Goal: Transaction & Acquisition: Purchase product/service

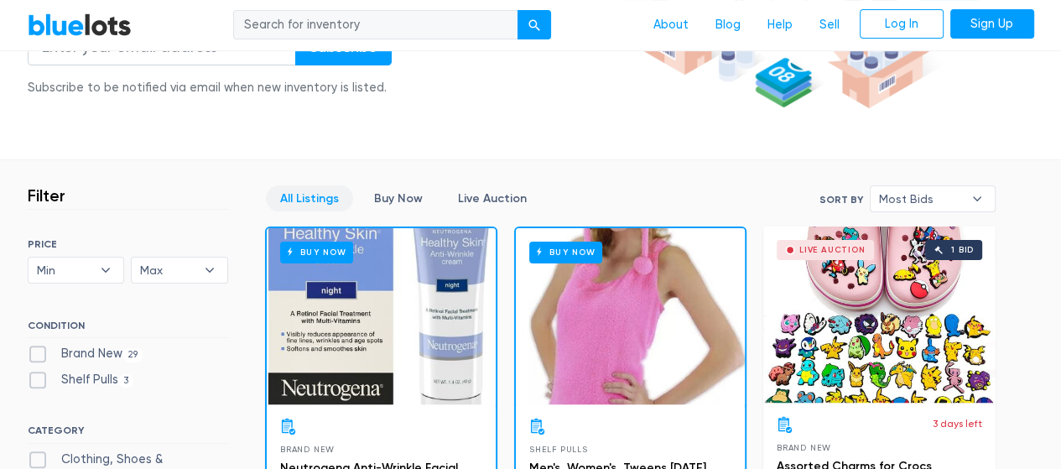
scroll to position [369, 0]
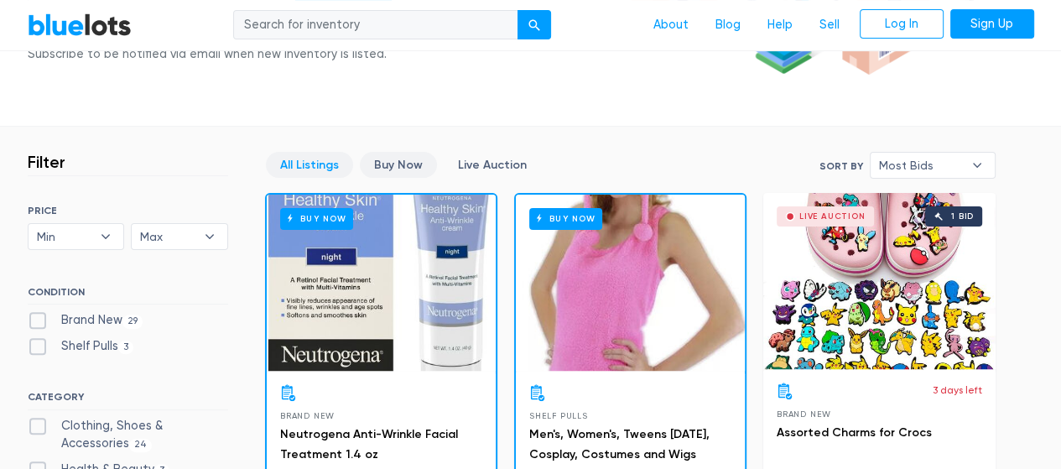
click at [395, 164] on link "Buy Now" at bounding box center [398, 165] width 77 height 26
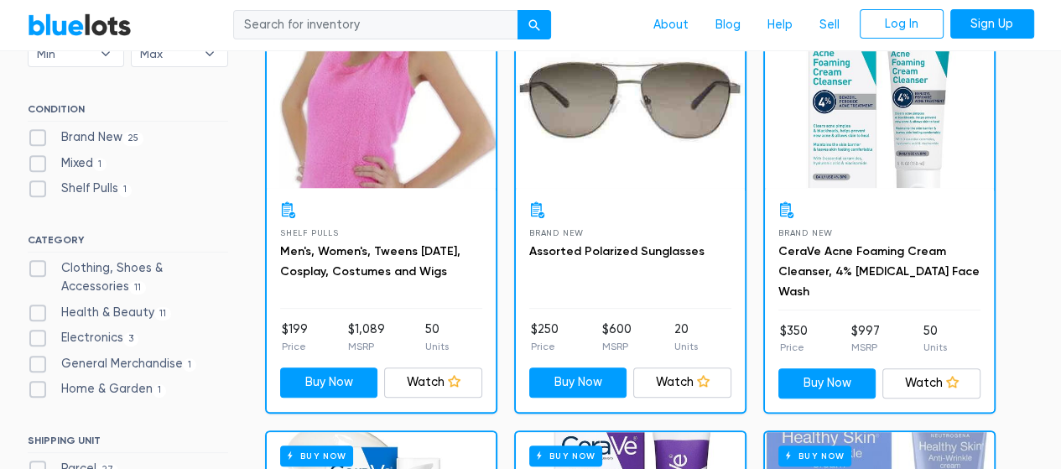
scroll to position [518, 0]
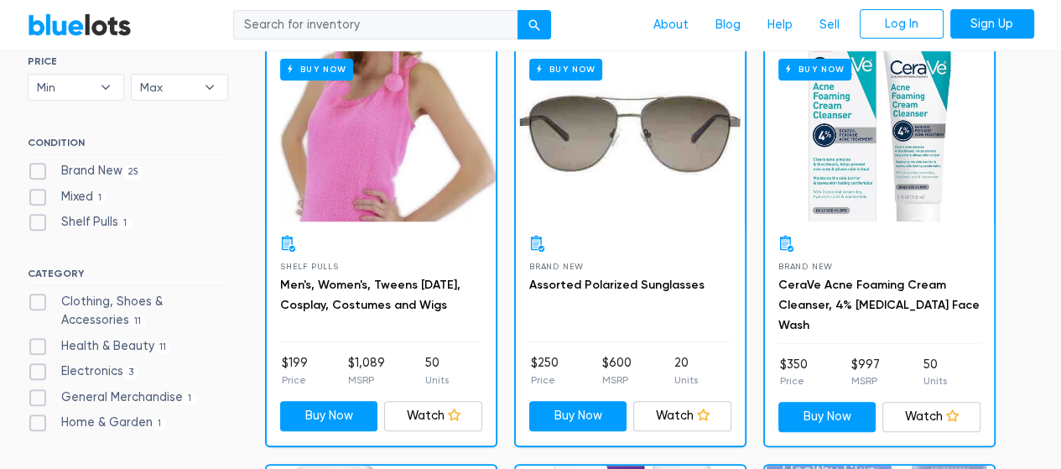
click at [97, 372] on label "Electronics 3" at bounding box center [84, 371] width 112 height 18
click at [39, 372] on input "Electronics 3" at bounding box center [33, 367] width 11 height 11
checkbox input "true"
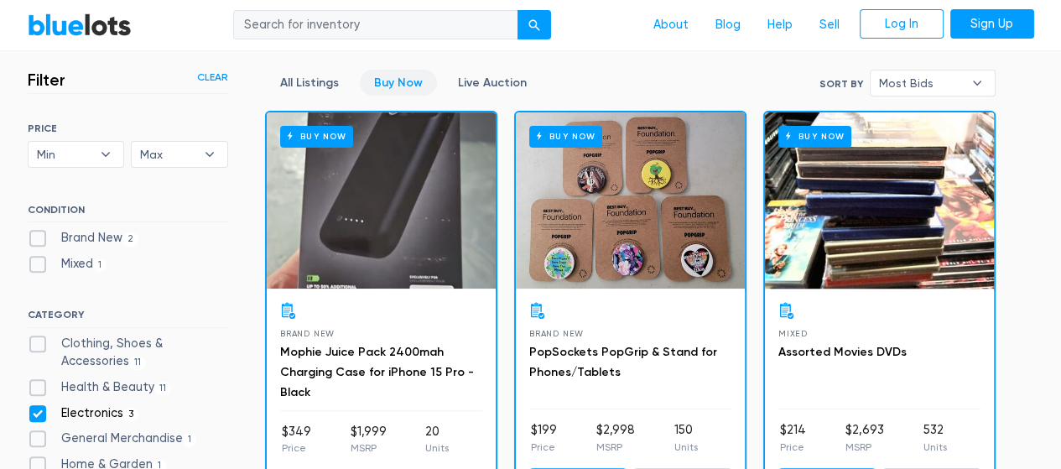
scroll to position [451, 0]
click at [507, 308] on div "Buy Now Brand New Mophie Juice Pack 2400mah Charging Case for iPhone 15 Pro - B…" at bounding box center [630, 312] width 747 height 420
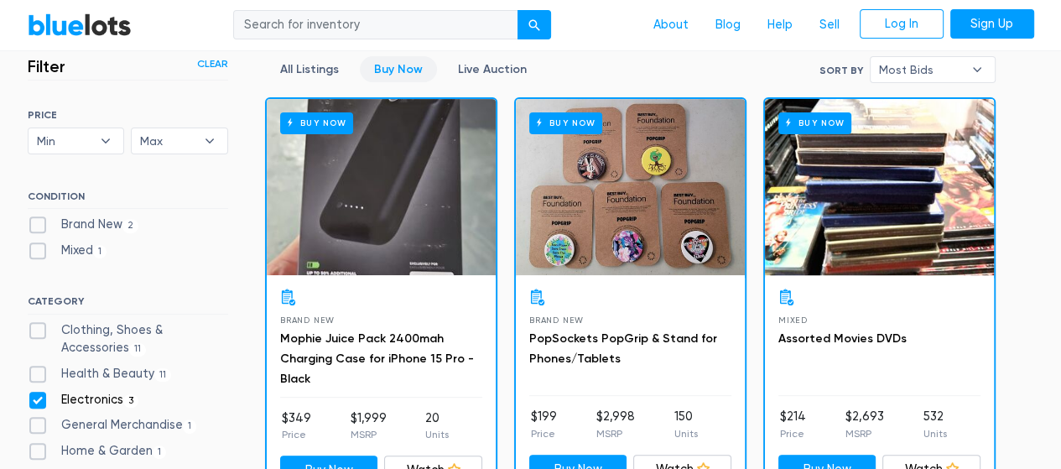
scroll to position [498, 0]
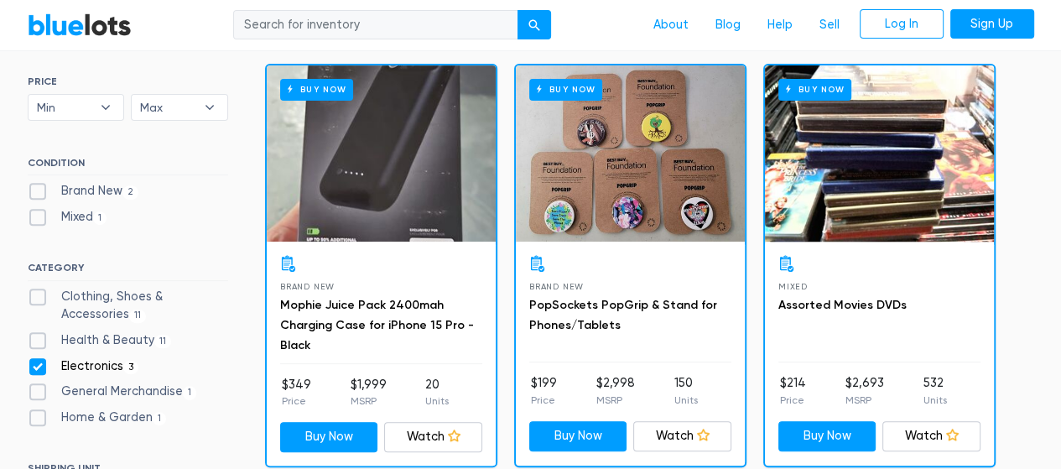
click at [117, 419] on label "Home & Garden 1" at bounding box center [97, 417] width 139 height 18
click at [39, 419] on Garden"] "Home & Garden 1" at bounding box center [33, 413] width 11 height 11
checkbox Garden"] "true"
